Goal: Browse casually

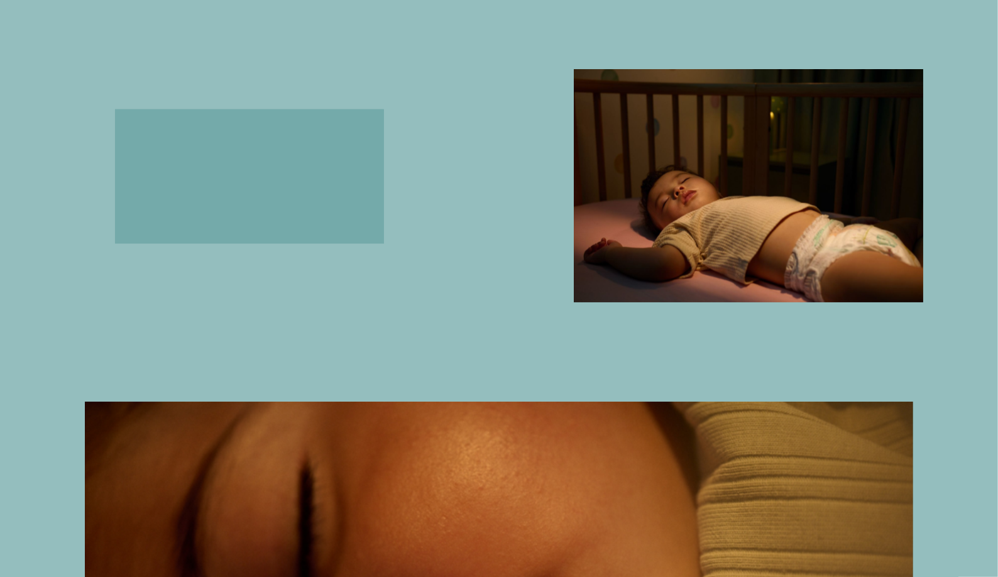
scroll to position [1633, 0]
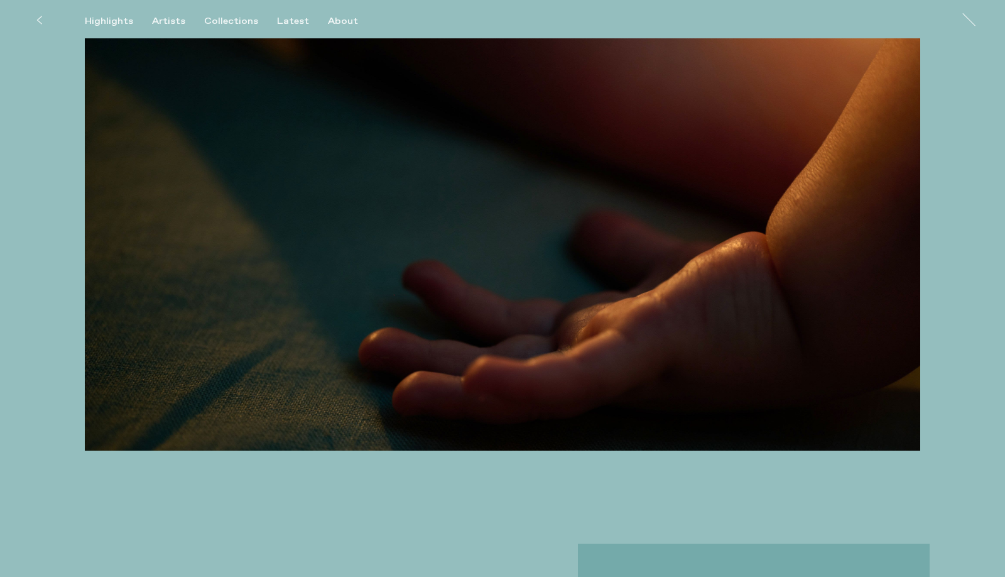
scroll to position [1059, 0]
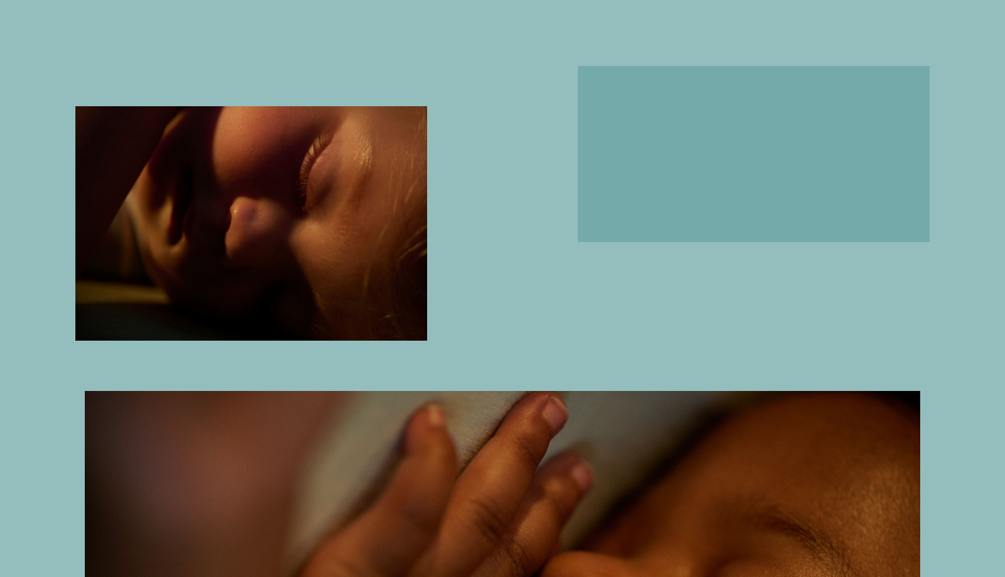
scroll to position [1610, 0]
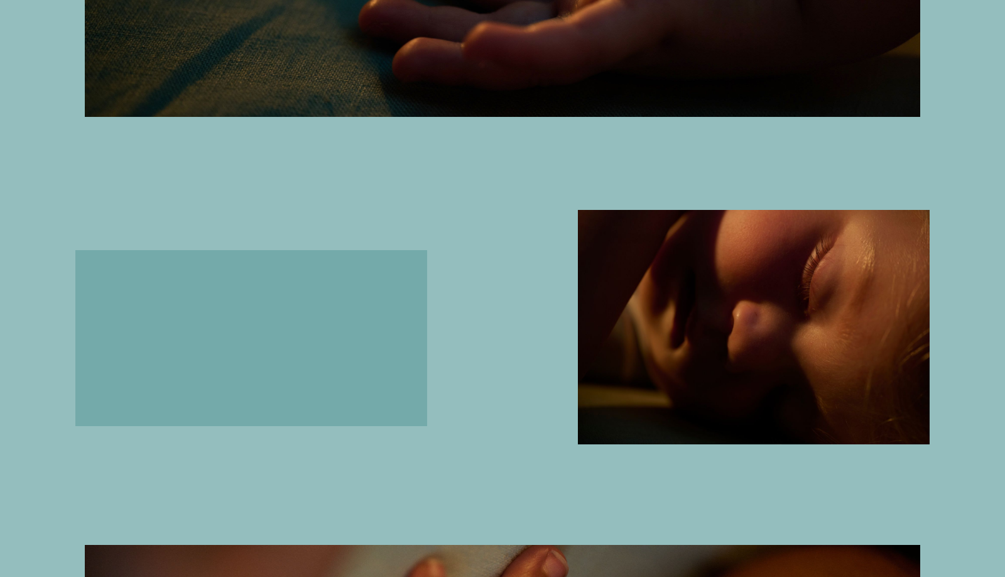
scroll to position [1376, 0]
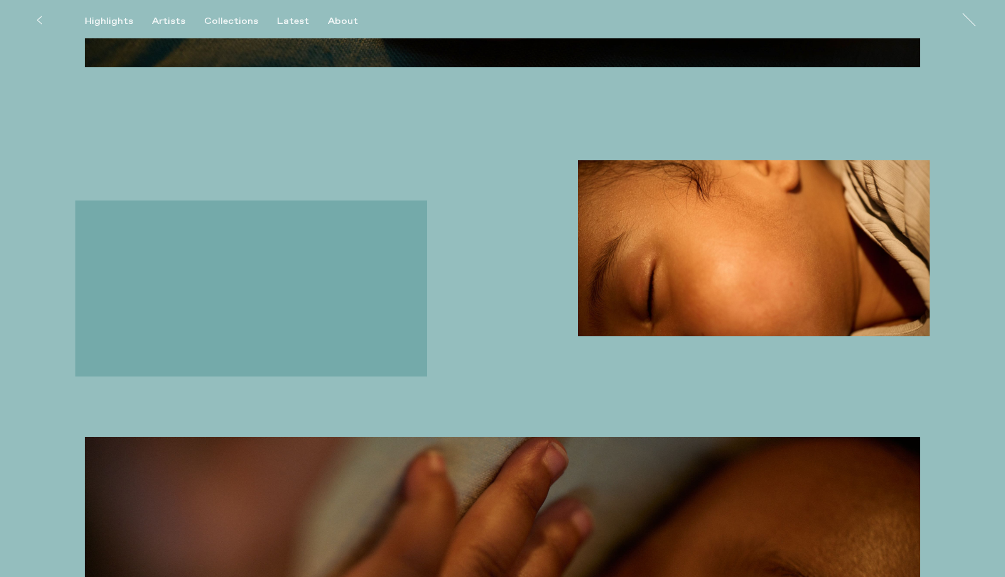
scroll to position [1518, 0]
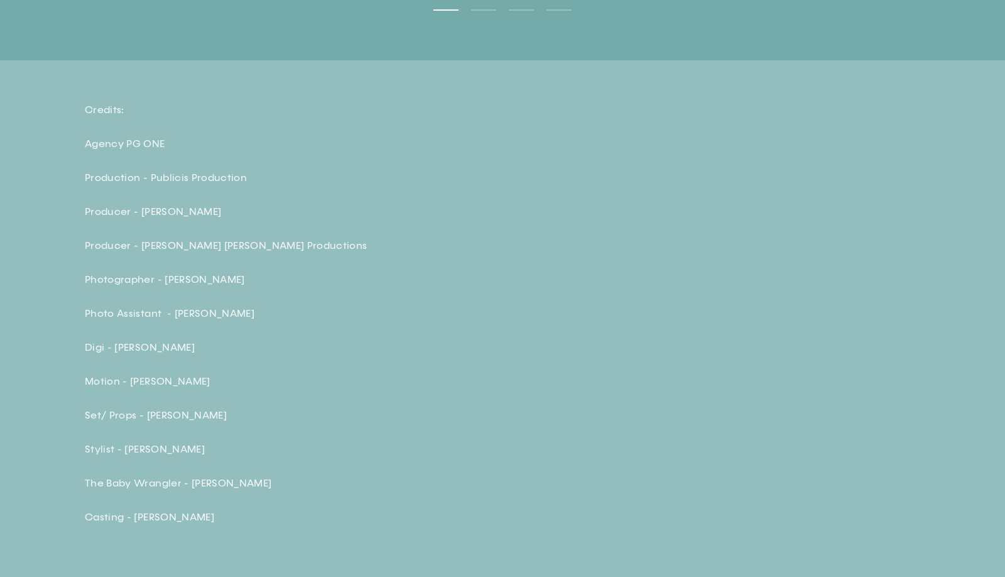
scroll to position [2654, 0]
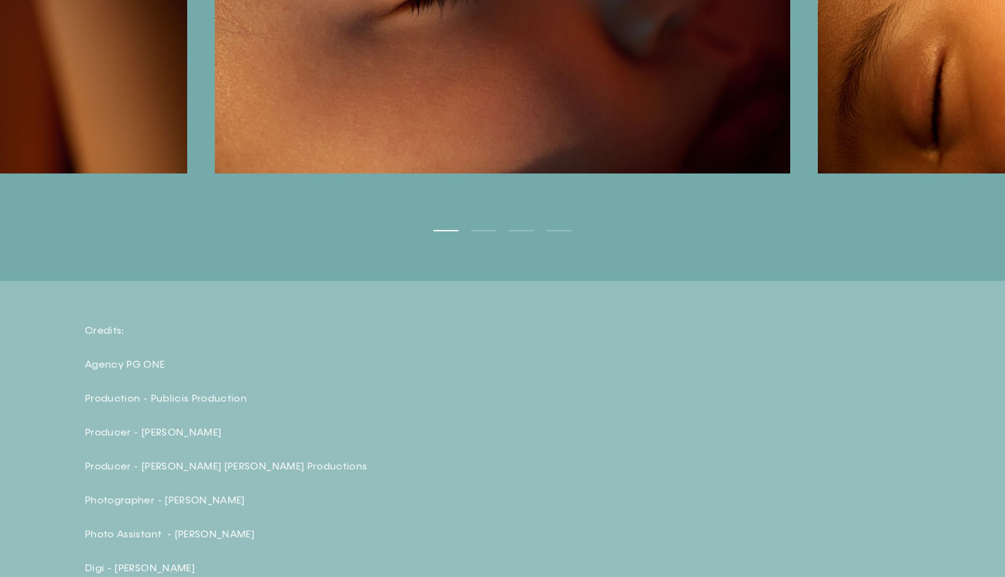
drag, startPoint x: 968, startPoint y: 249, endPoint x: 741, endPoint y: 249, distance: 227.4
click at [743, 178] on button "Next" at bounding box center [754, 32] width 503 height 292
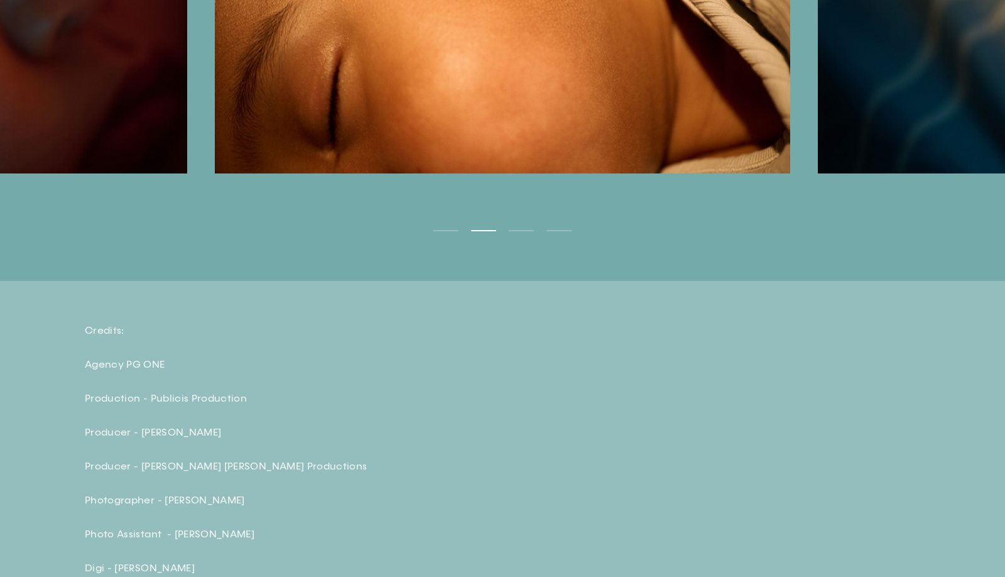
click at [874, 178] on button "Next" at bounding box center [754, 32] width 503 height 292
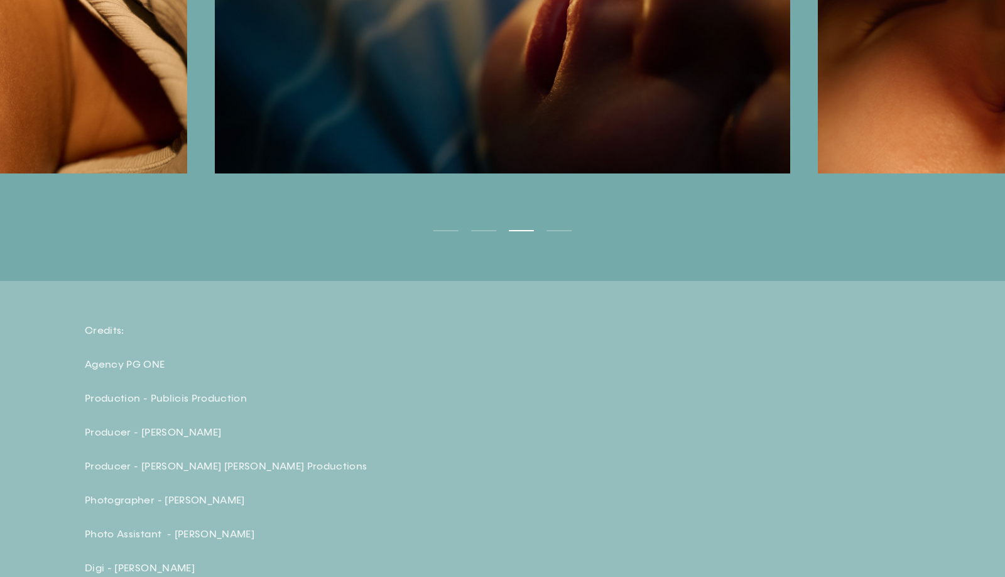
click at [916, 178] on button "Next" at bounding box center [754, 32] width 503 height 292
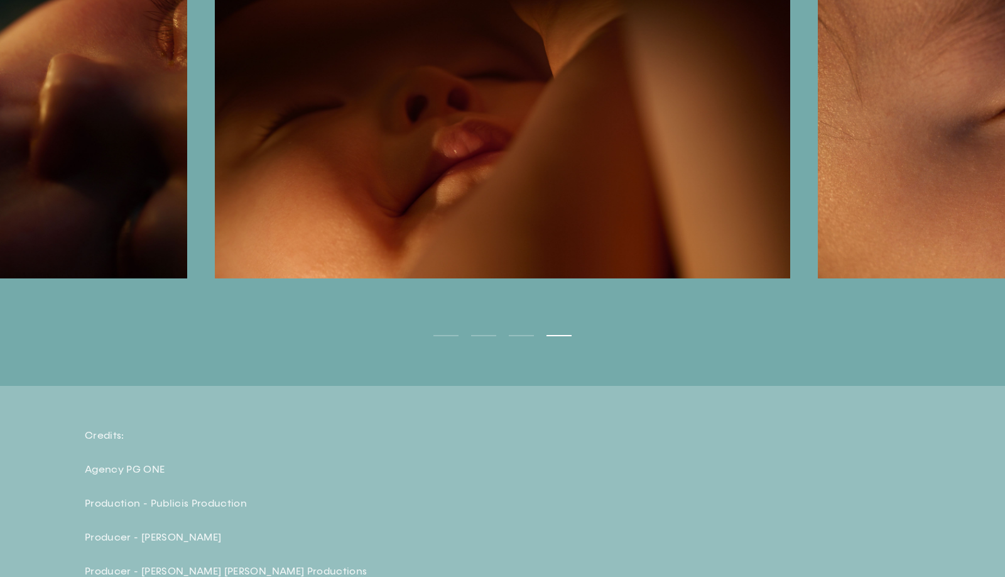
scroll to position [2547, 0]
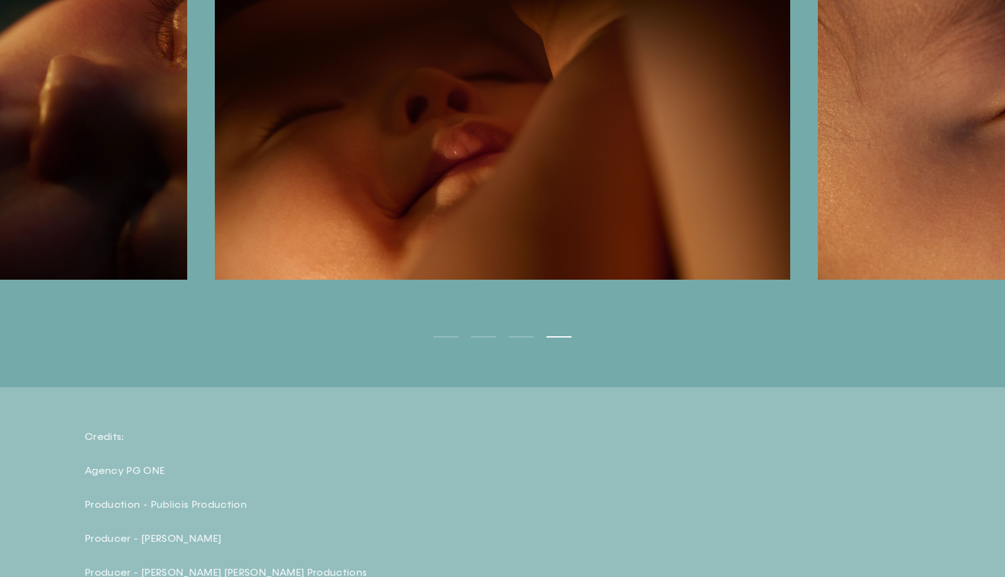
click at [951, 284] on button "Next" at bounding box center [754, 138] width 503 height 292
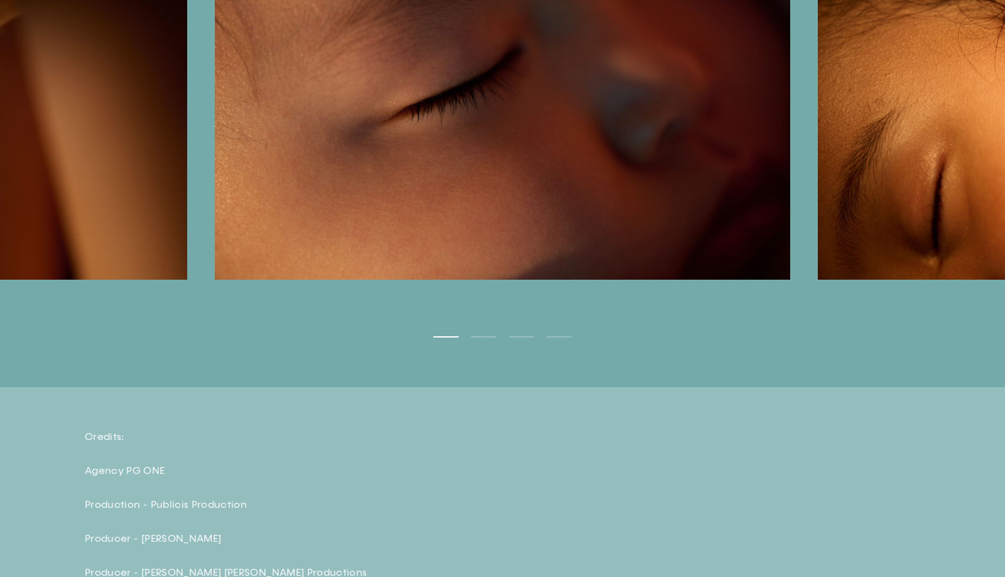
click at [951, 284] on button "Next" at bounding box center [754, 138] width 503 height 292
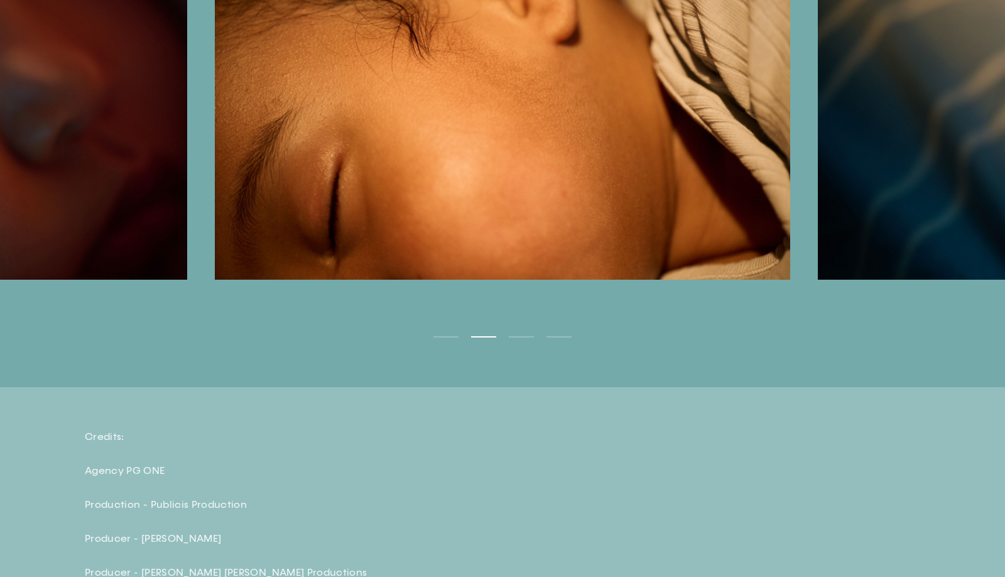
click at [951, 284] on button "Next" at bounding box center [754, 138] width 503 height 292
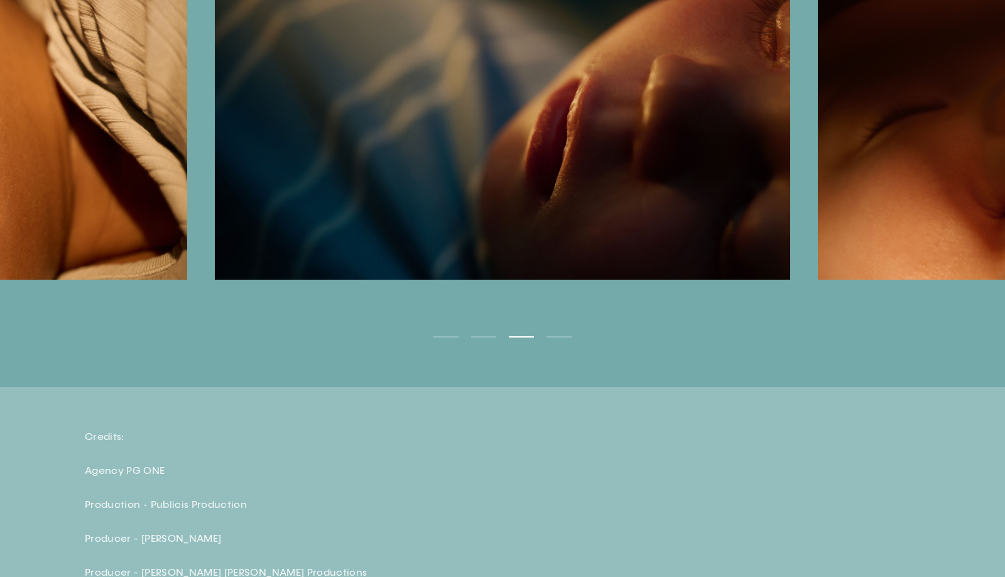
click at [951, 284] on button "Next" at bounding box center [754, 138] width 503 height 292
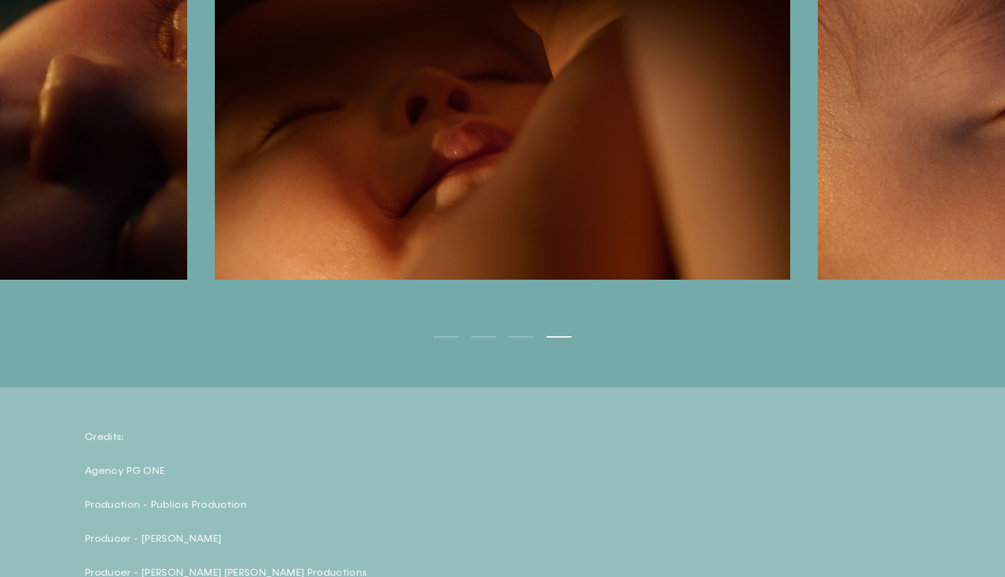
click at [951, 284] on button "Next" at bounding box center [754, 138] width 503 height 292
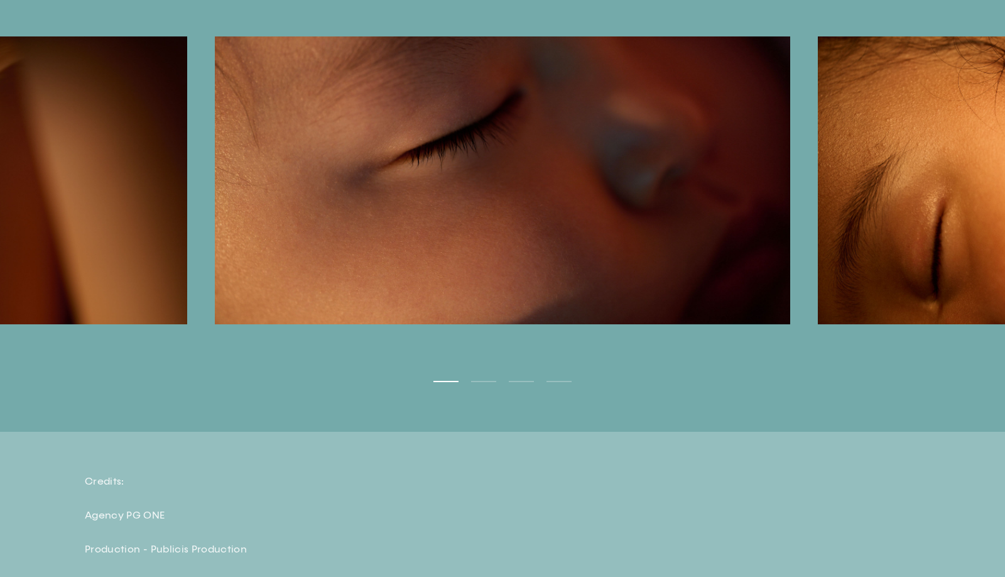
scroll to position [2588, 0]
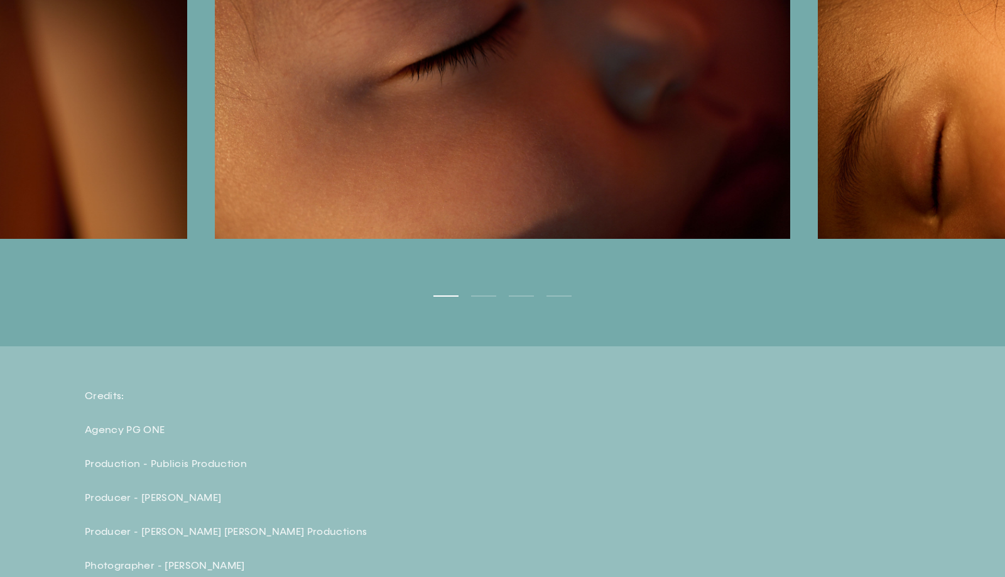
click at [915, 243] on button "Next" at bounding box center [754, 97] width 503 height 292
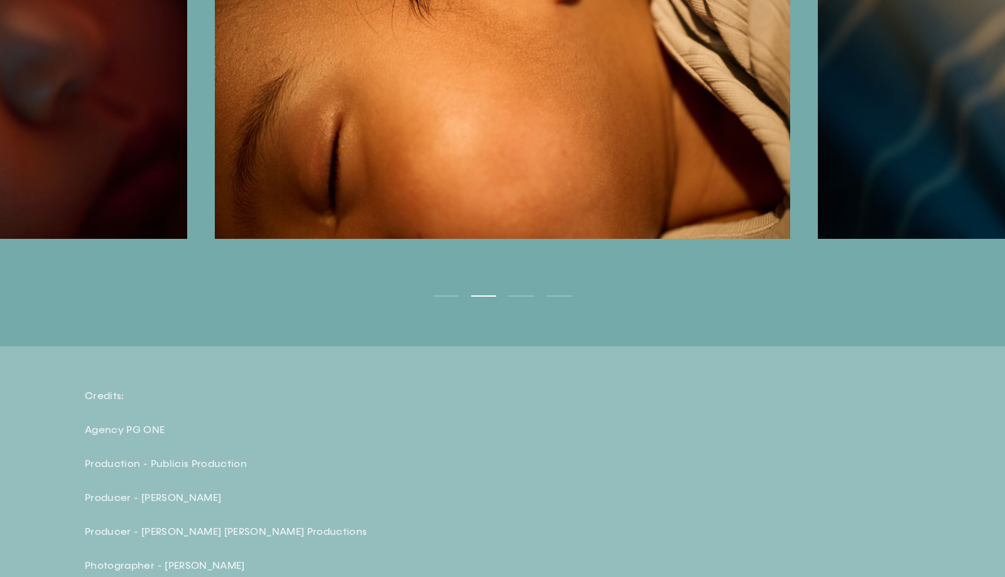
click at [915, 243] on button "Next" at bounding box center [754, 97] width 503 height 292
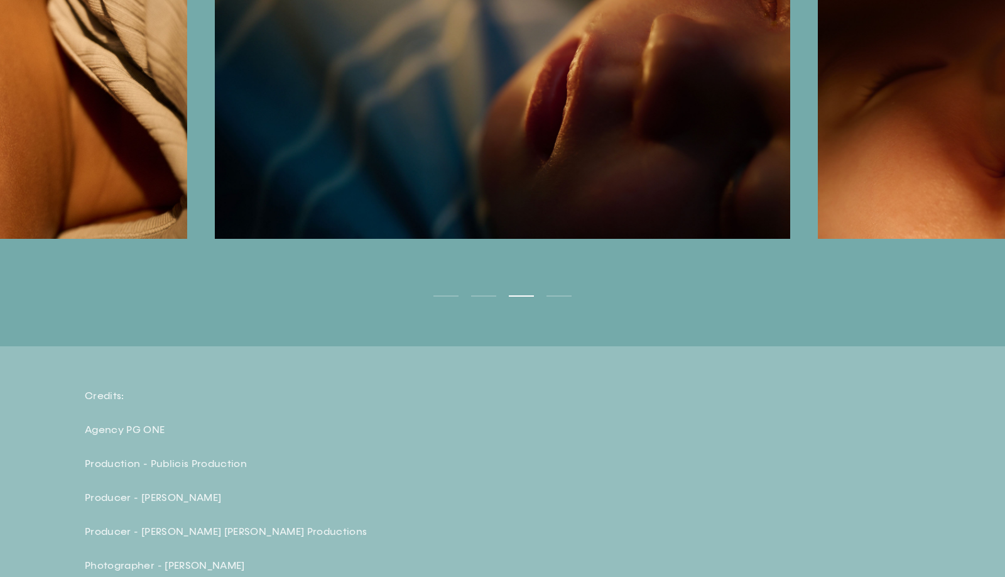
click at [954, 243] on button "Next" at bounding box center [754, 97] width 503 height 292
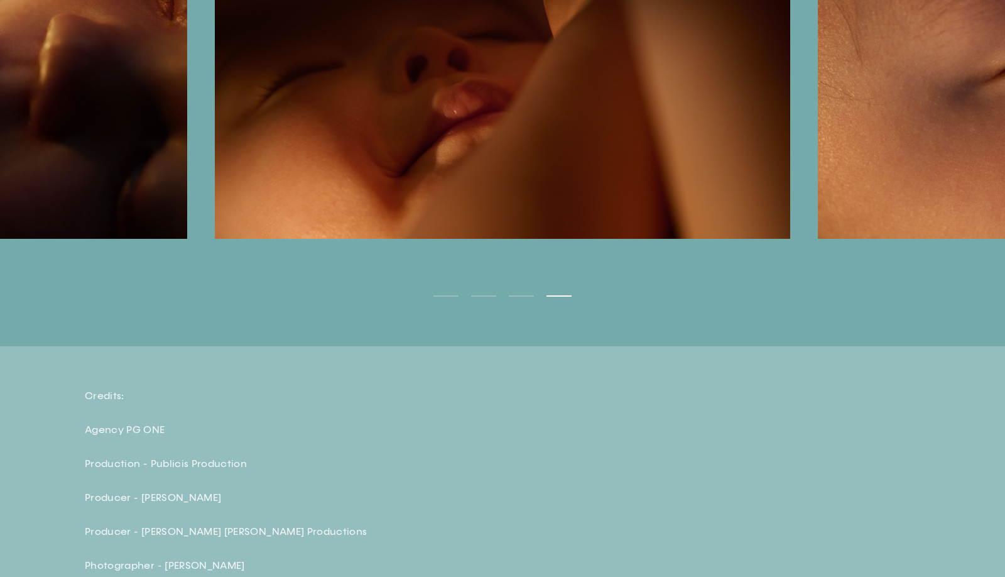
click at [954, 243] on button "Next" at bounding box center [754, 97] width 503 height 292
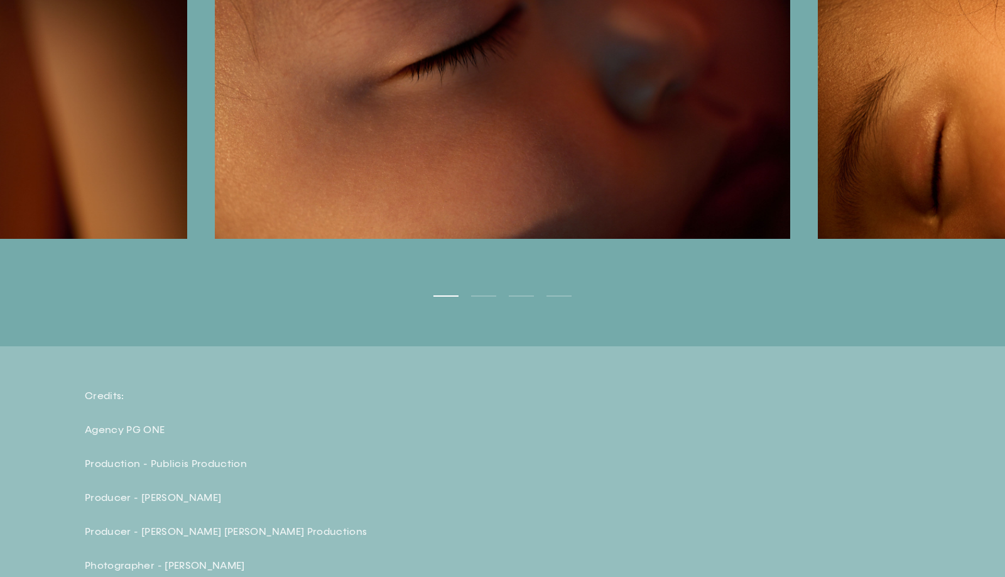
click at [954, 243] on button "Next" at bounding box center [754, 97] width 503 height 292
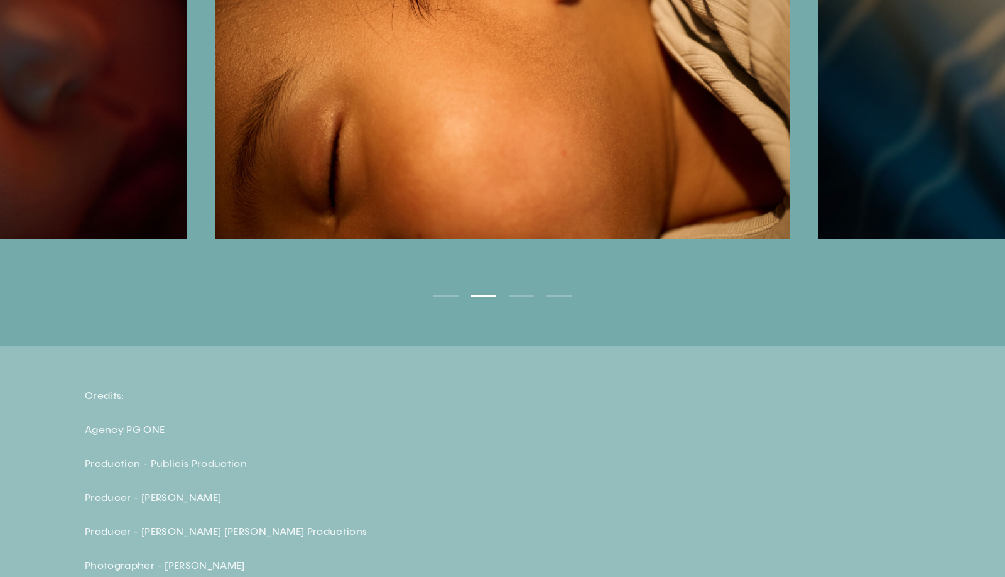
click at [954, 243] on button "Next" at bounding box center [754, 97] width 503 height 292
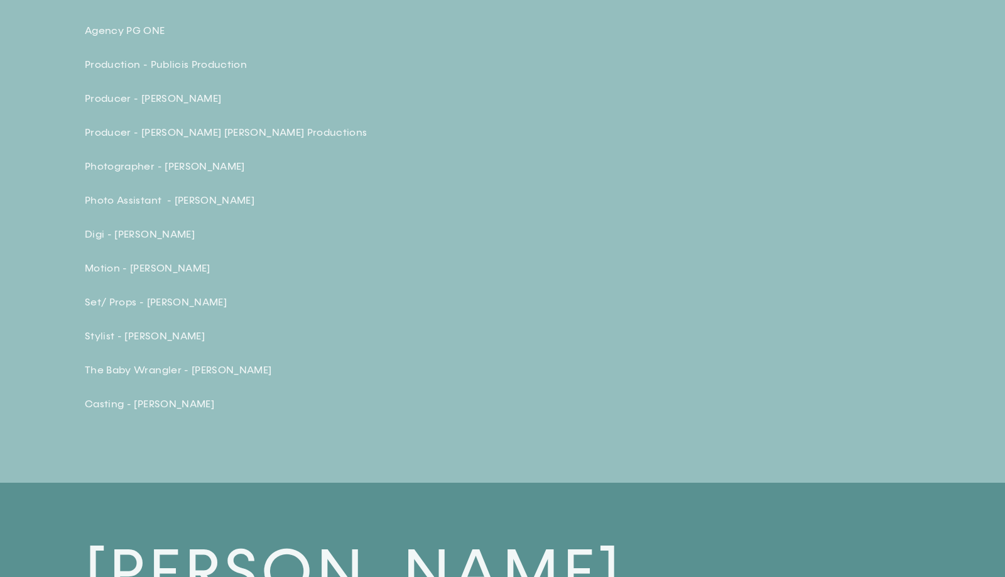
scroll to position [3032, 0]
